Goal: Register for event/course

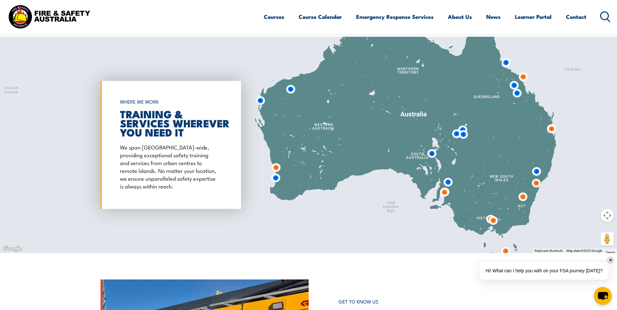
scroll to position [846, 0]
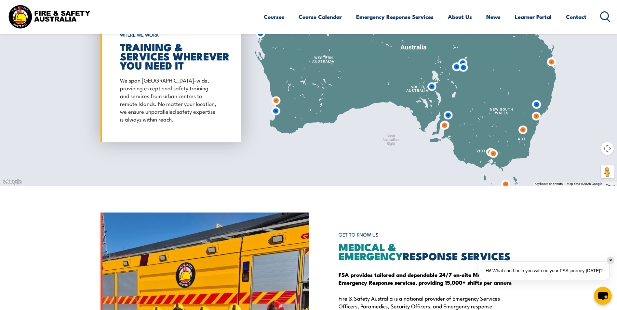
click at [487, 152] on img at bounding box center [493, 153] width 17 height 17
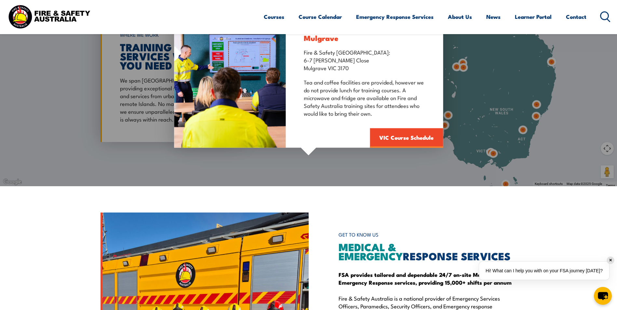
click at [494, 153] on div "Mulgrave Fire & Safety Australia: 6-7 Hartnett Close Mulgrave VIC 3170 Tea and …" at bounding box center [308, 78] width 617 height 217
drag, startPoint x: 491, startPoint y: 152, endPoint x: 502, endPoint y: 155, distance: 12.0
click at [502, 155] on div "Mulgrave Fire & Safety Australia: 6-7 Hartnett Close Mulgrave VIC 3170 Tea and …" at bounding box center [308, 78] width 617 height 217
drag, startPoint x: 502, startPoint y: 155, endPoint x: 489, endPoint y: 149, distance: 14.1
click at [489, 149] on div "Mulgrave Fire & Safety Australia: 6-7 Hartnett Close Mulgrave VIC 3170 Tea and …" at bounding box center [308, 78] width 617 height 217
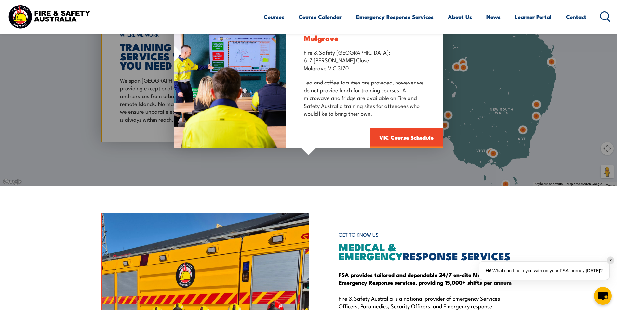
click at [489, 149] on div "Mulgrave Fire & Safety Australia: 6-7 Hartnett Close Mulgrave VIC 3170 Tea and …" at bounding box center [308, 78] width 617 height 217
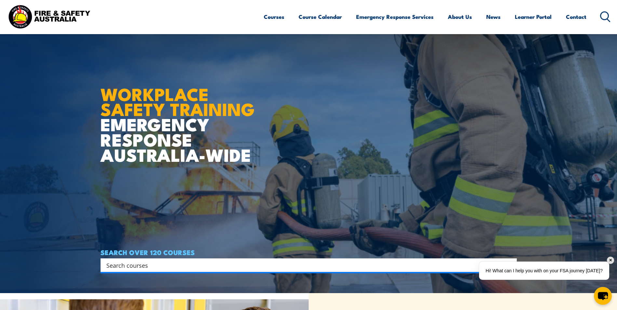
scroll to position [0, 0]
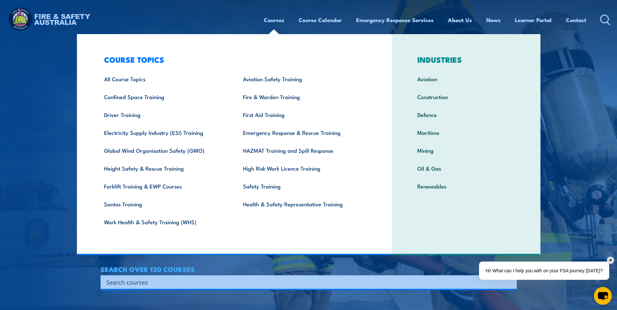
click at [279, 20] on link "Courses" at bounding box center [274, 19] width 20 height 17
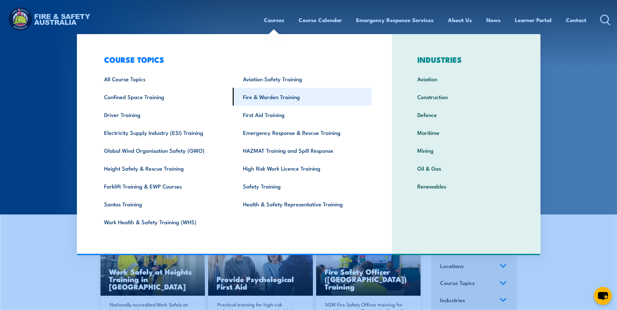
click at [277, 96] on link "Fire & Warden Training" at bounding box center [302, 97] width 139 height 18
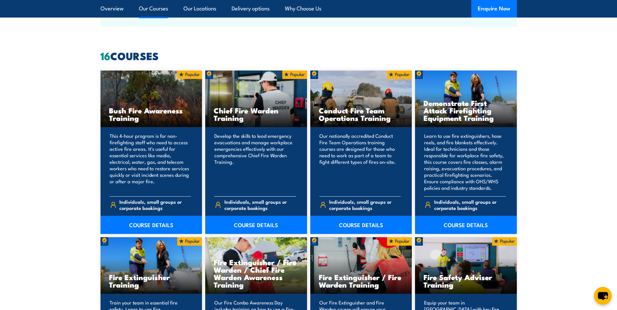
scroll to position [521, 0]
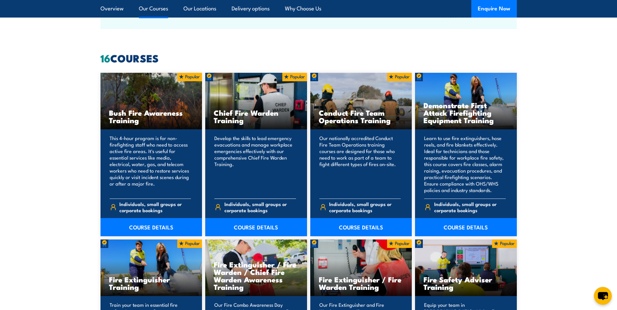
click at [265, 110] on h3 "Chief Fire Warden Training" at bounding box center [256, 116] width 85 height 15
click at [264, 132] on div "Develop the skills to lead emergency evacuations and manage workplace emergenci…" at bounding box center [256, 182] width 102 height 107
click at [263, 225] on link "COURSE DETAILS" at bounding box center [256, 227] width 102 height 18
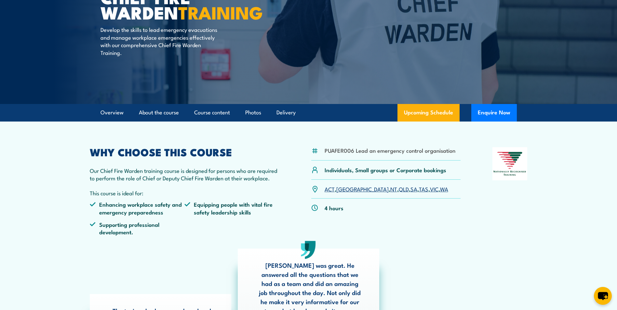
scroll to position [98, 0]
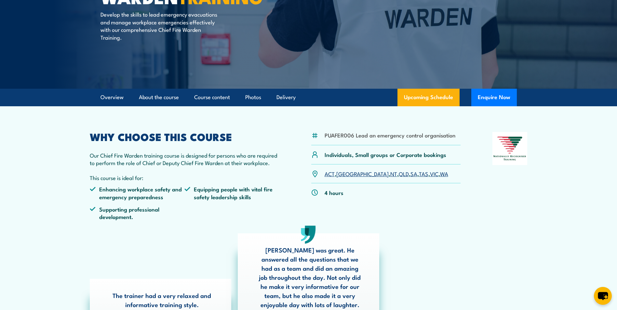
click at [430, 174] on link "VIC" at bounding box center [434, 174] width 8 height 8
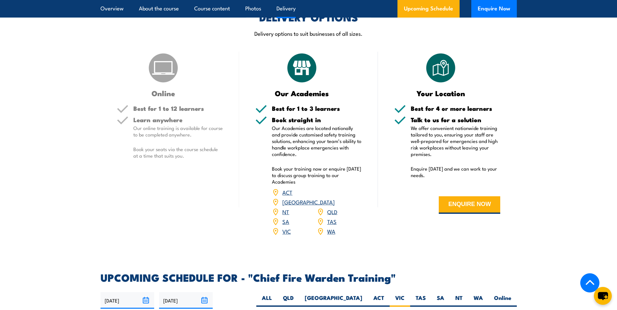
scroll to position [803, 0]
